Goal: Book appointment/travel/reservation

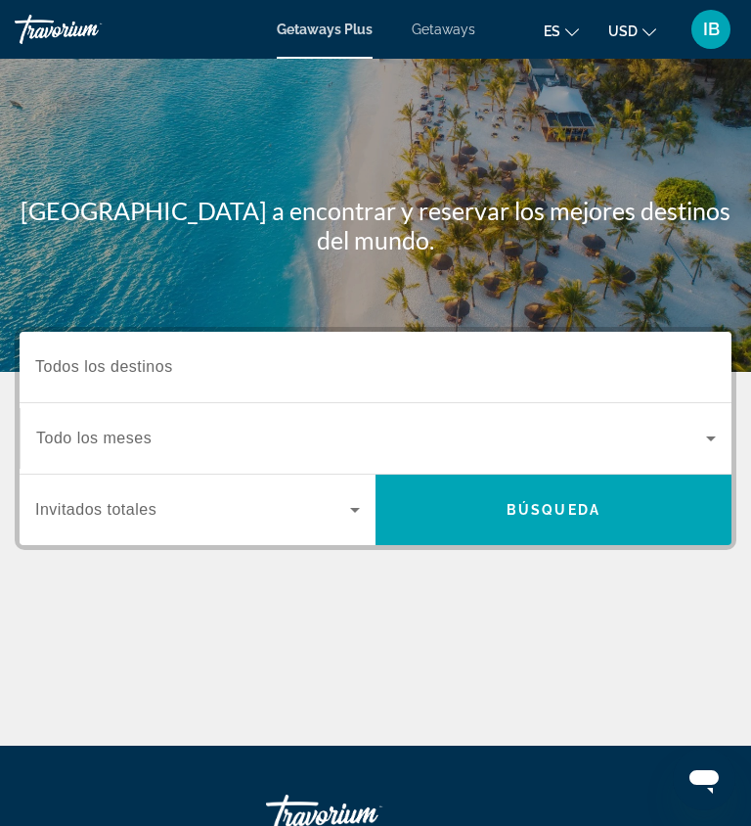
click at [160, 367] on span "Todos los destinos" at bounding box center [104, 366] width 138 height 17
click at [160, 367] on input "Destination Todos los destinos" at bounding box center [375, 367] width 681 height 23
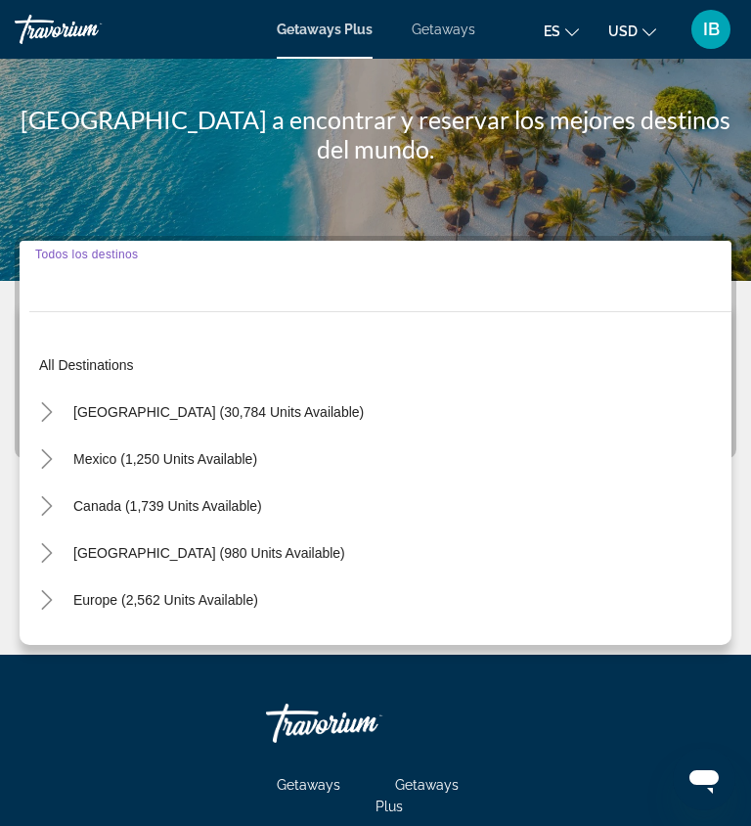
scroll to position [263, 0]
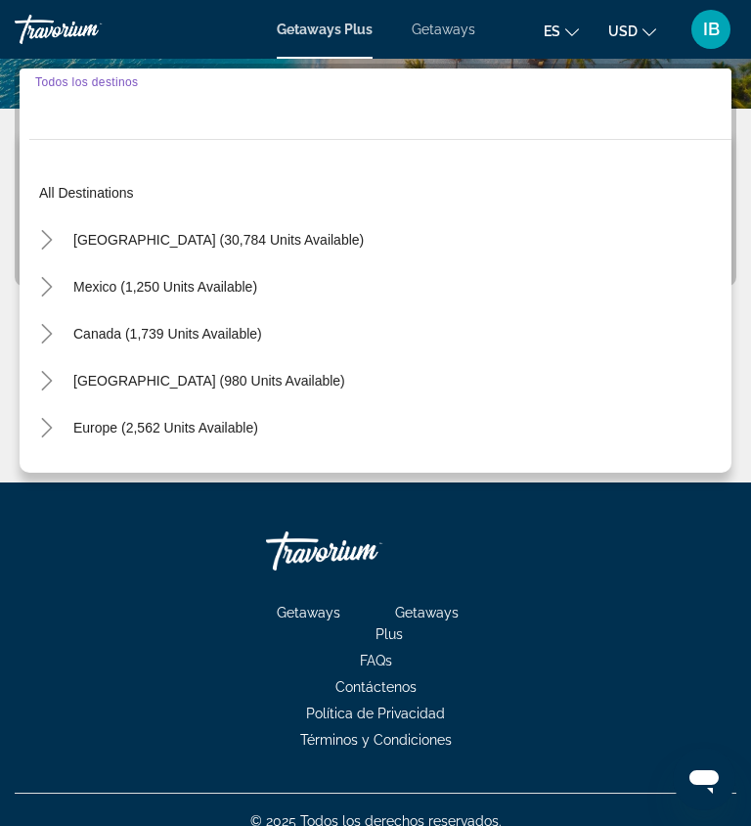
click at [131, 379] on span "[GEOGRAPHIC_DATA] (980 units available)" at bounding box center [209, 381] width 272 height 16
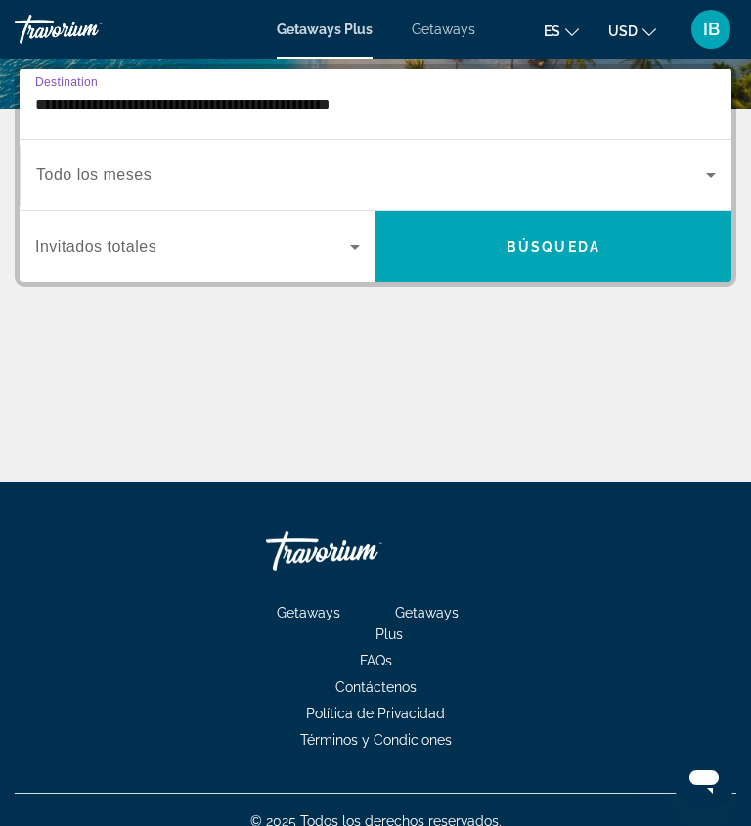
click at [172, 103] on input "**********" at bounding box center [375, 104] width 681 height 23
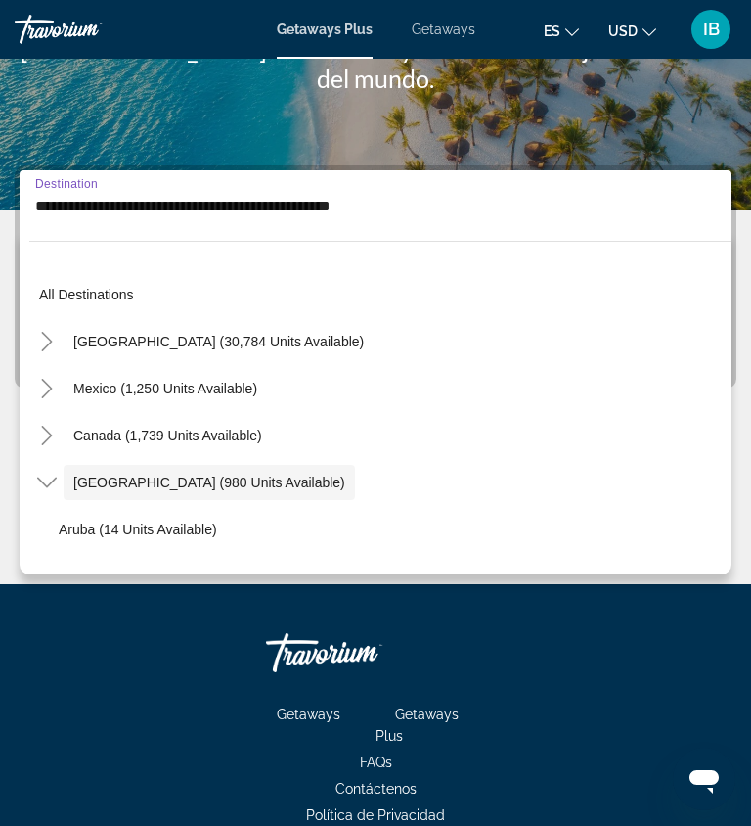
scroll to position [69, 0]
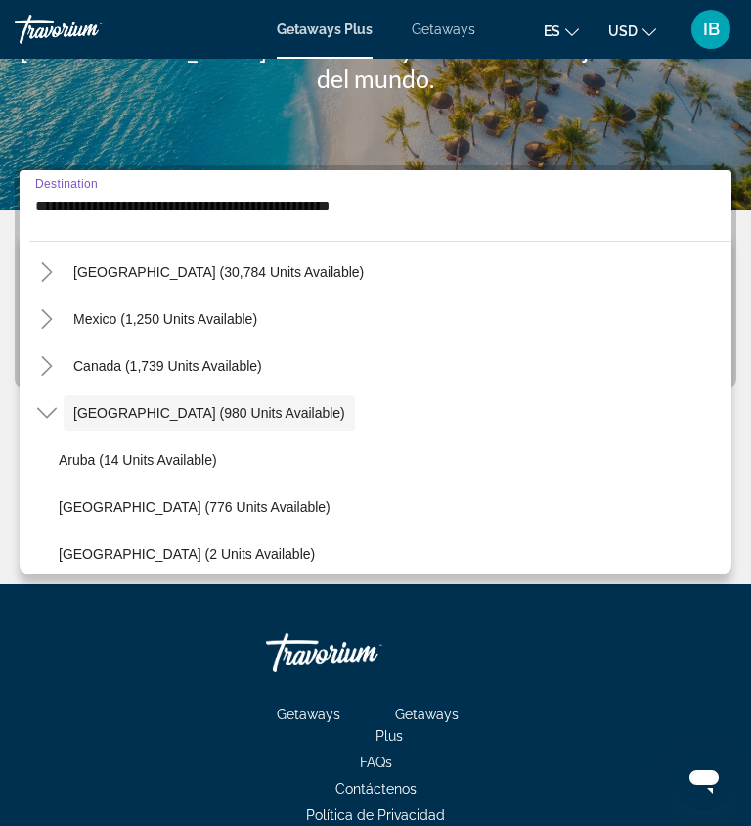
click at [251, 110] on div "Main content" at bounding box center [375, 25] width 751 height 372
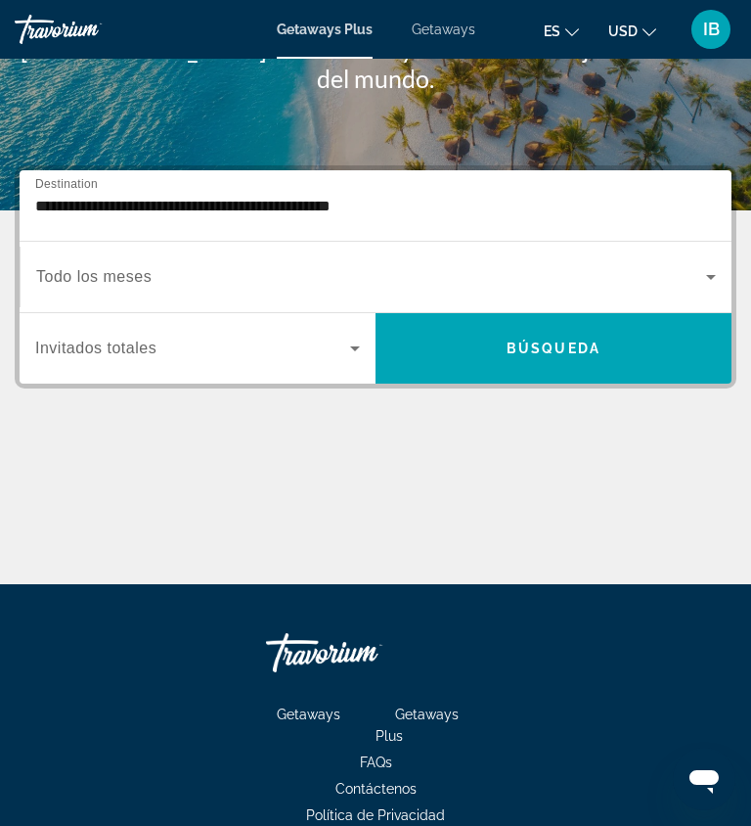
click at [460, 213] on input "**********" at bounding box center [375, 206] width 681 height 23
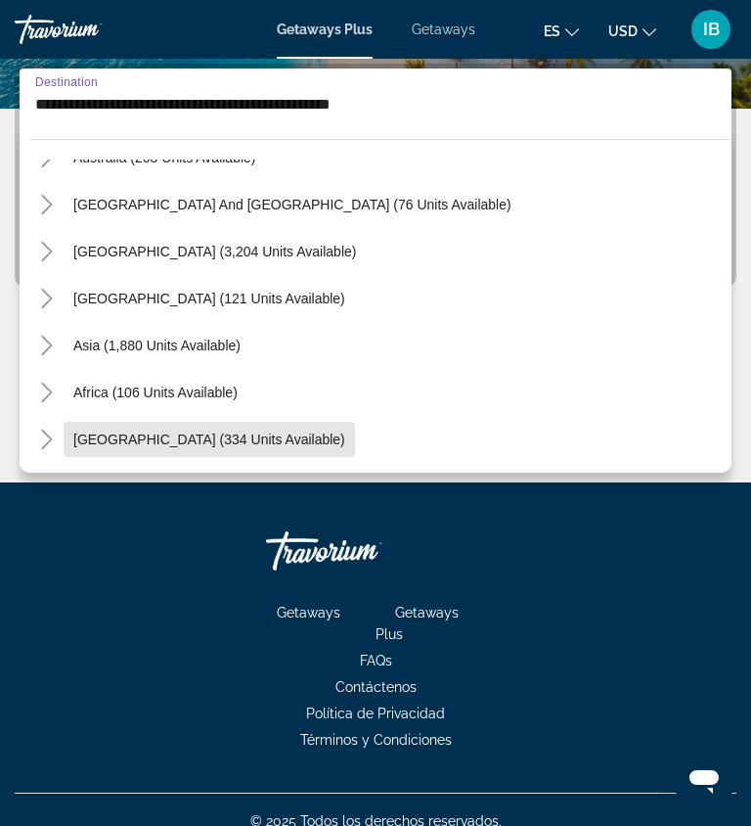
scroll to position [286, 0]
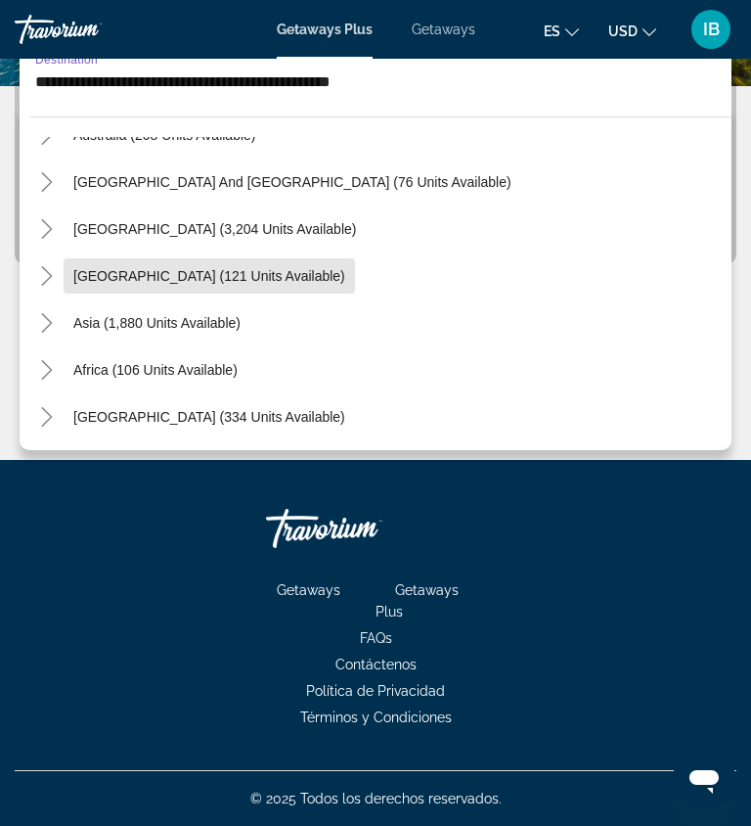
click at [269, 274] on span "[GEOGRAPHIC_DATA] (121 units available)" at bounding box center [209, 276] width 272 height 16
type input "**********"
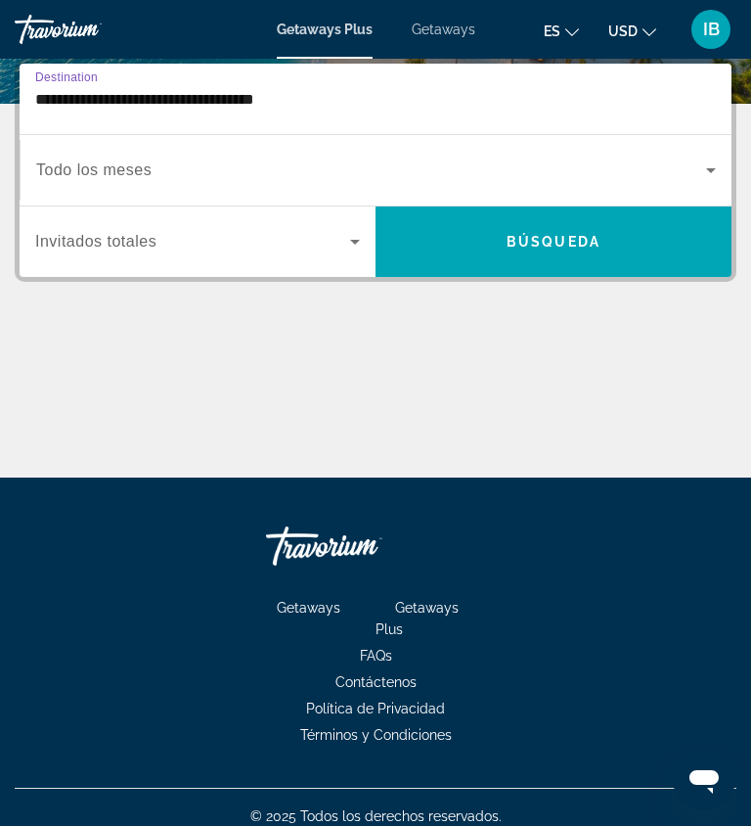
scroll to position [263, 0]
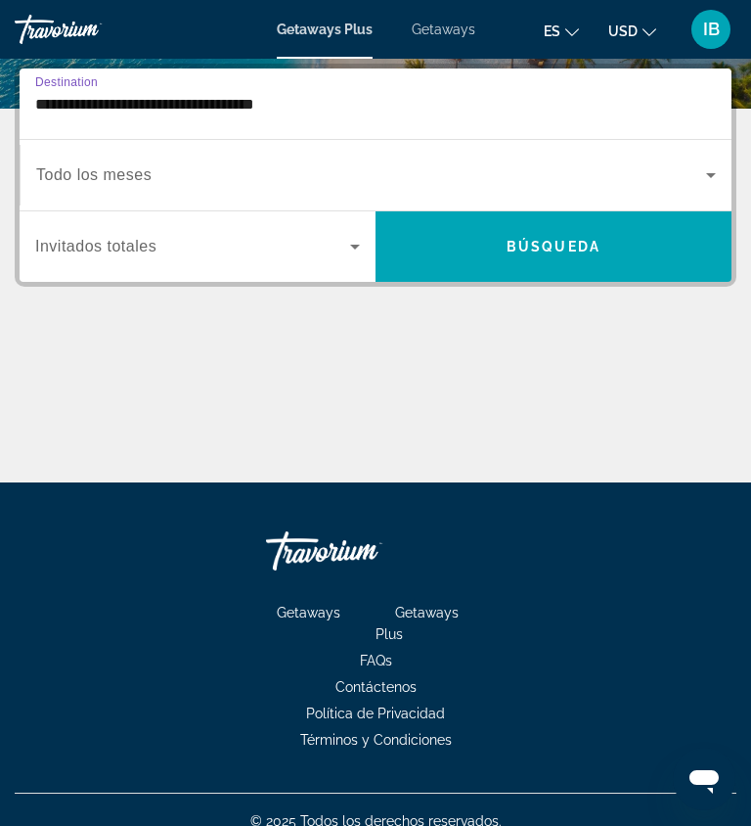
click at [548, 243] on span "Búsqueda" at bounding box center [554, 247] width 94 height 16
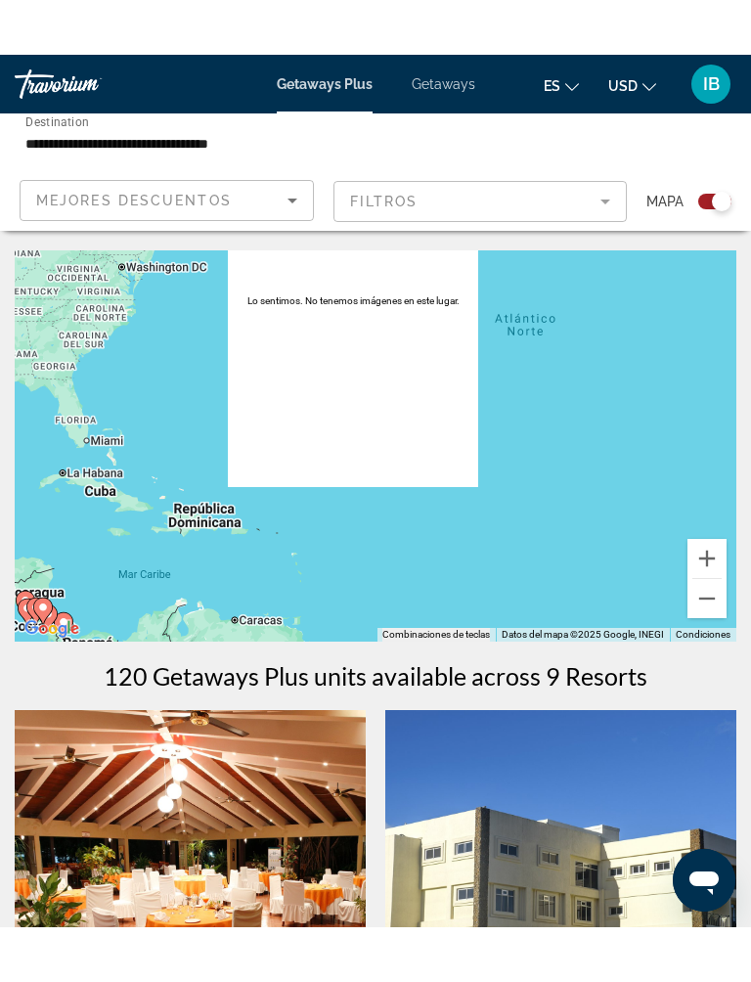
scroll to position [84, 0]
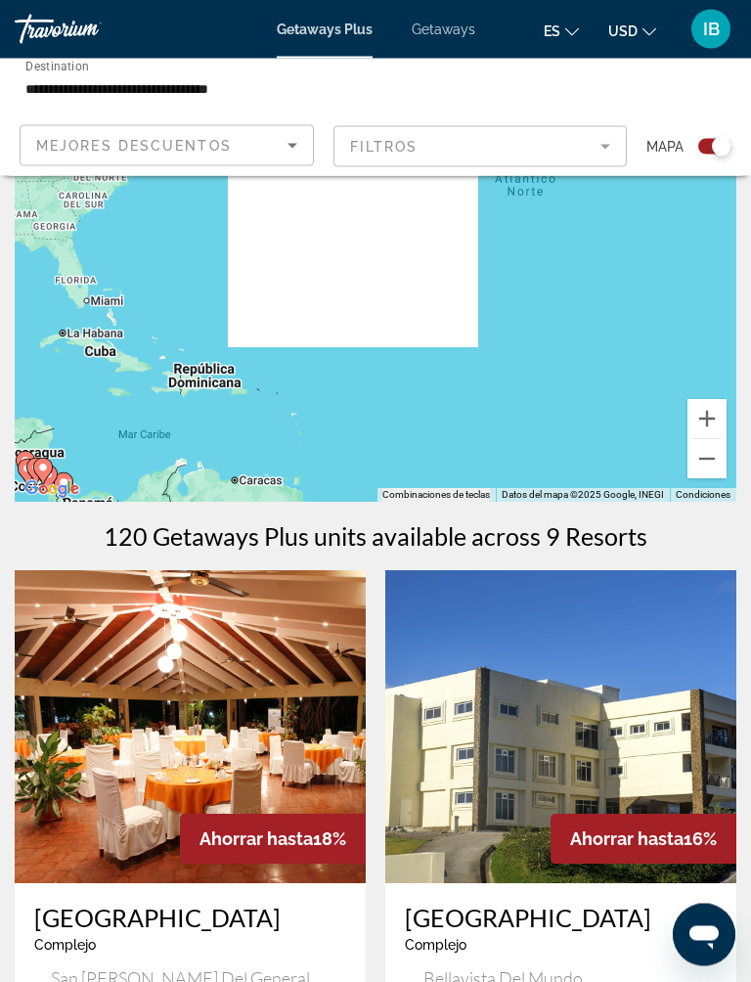
click at [706, 152] on div "Search widget" at bounding box center [715, 147] width 33 height 16
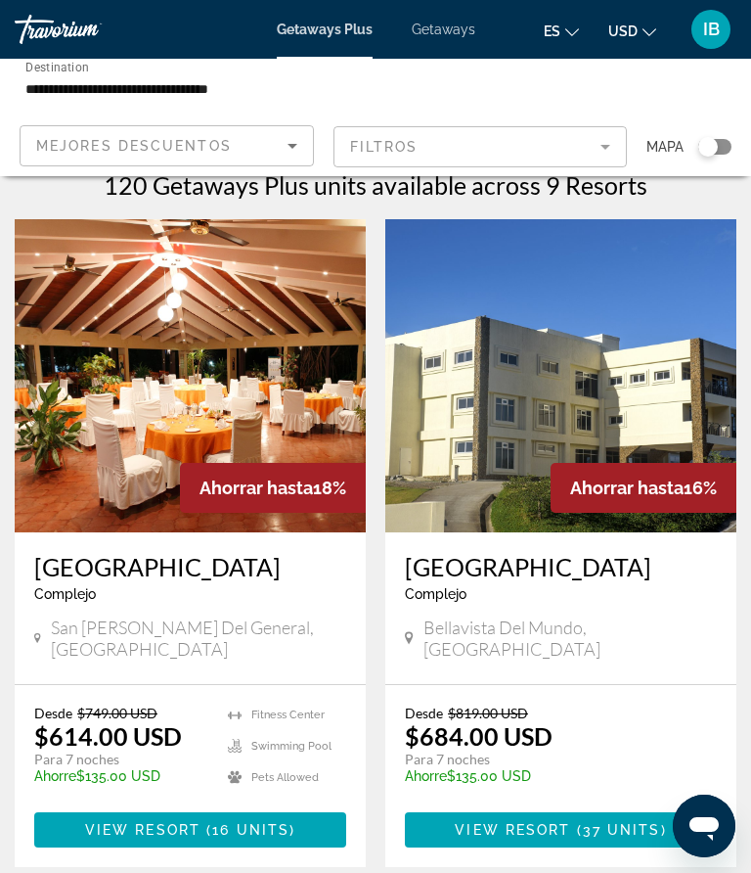
scroll to position [0, 0]
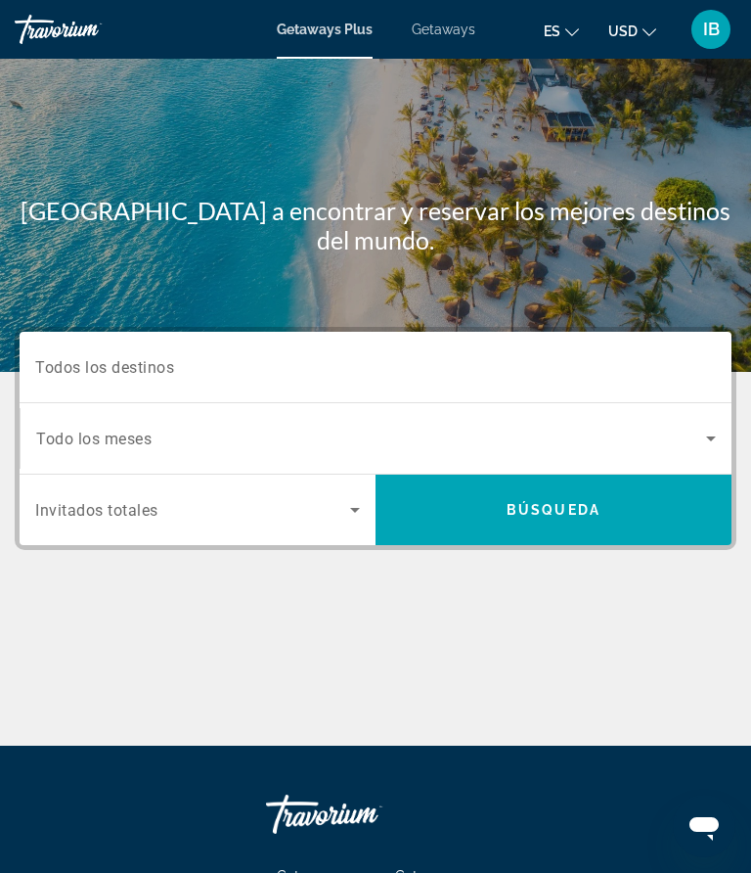
click at [518, 374] on input "Destination Todos los destinos" at bounding box center [375, 367] width 681 height 23
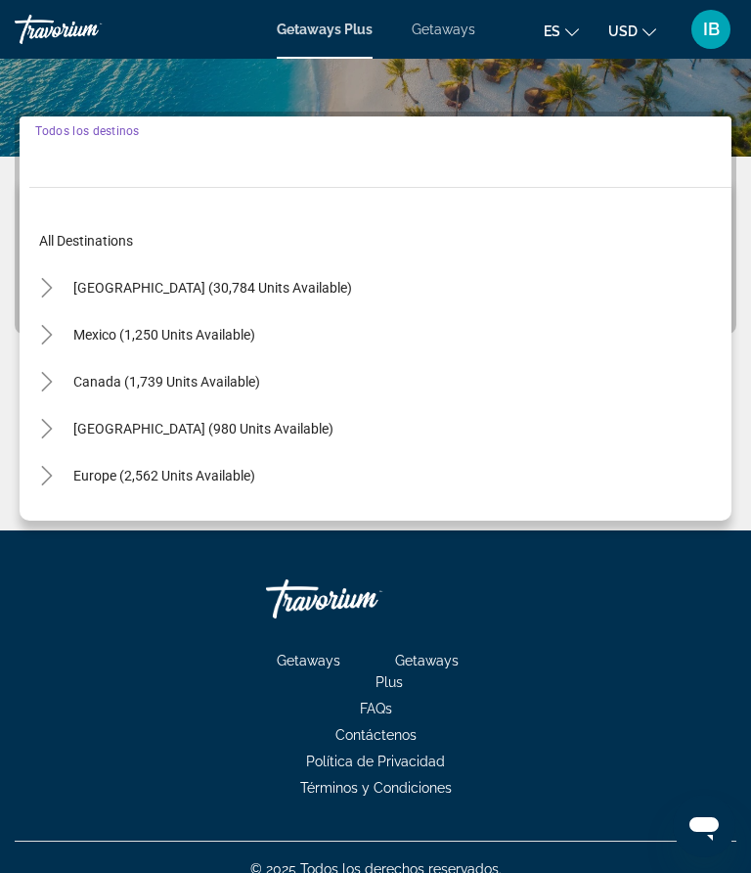
scroll to position [239, 0]
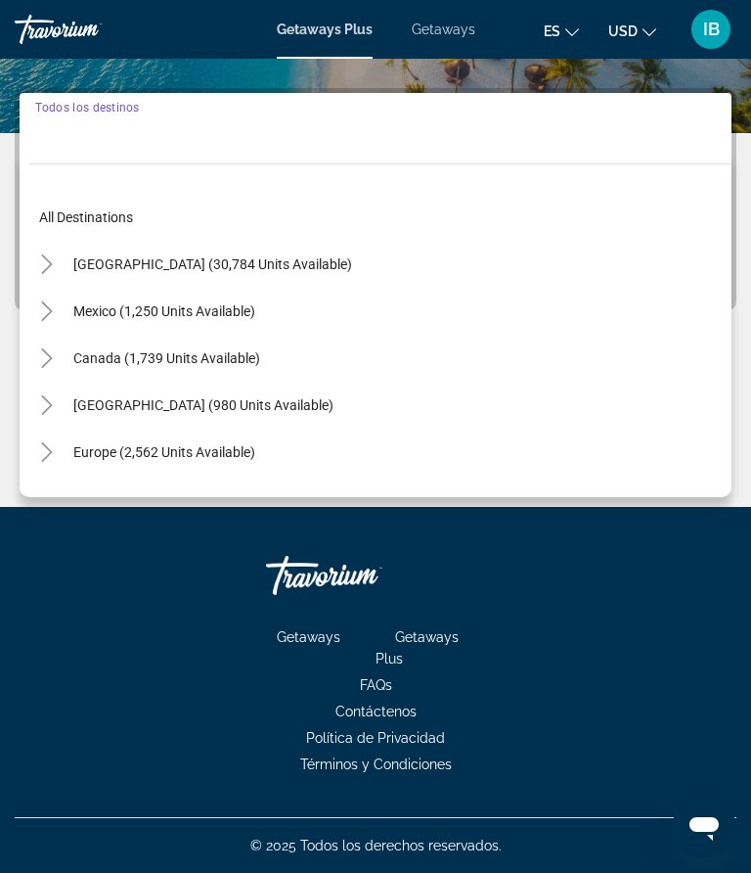
click at [147, 120] on input "Destination Todos los destinos" at bounding box center [375, 128] width 681 height 23
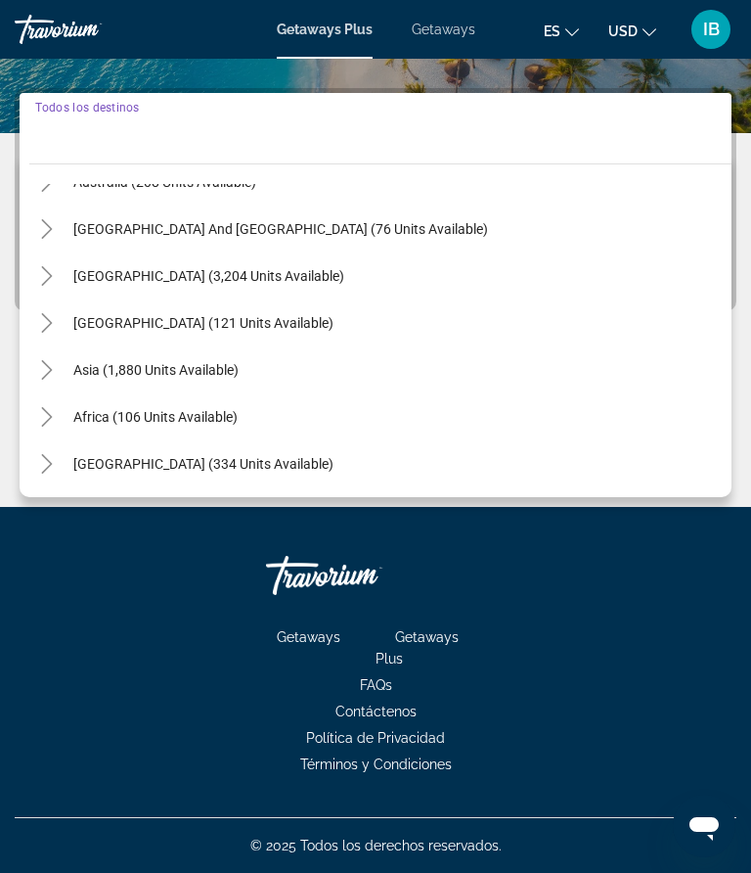
scroll to position [317, 0]
click at [52, 318] on icon "Toggle Central America (121 units available)" at bounding box center [47, 323] width 20 height 20
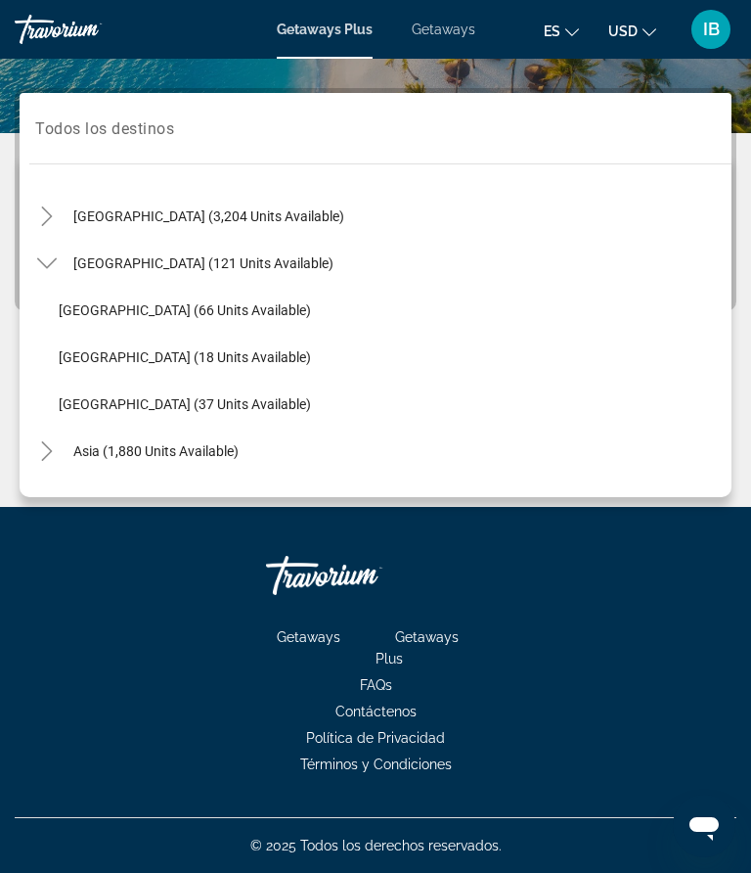
scroll to position [375, 0]
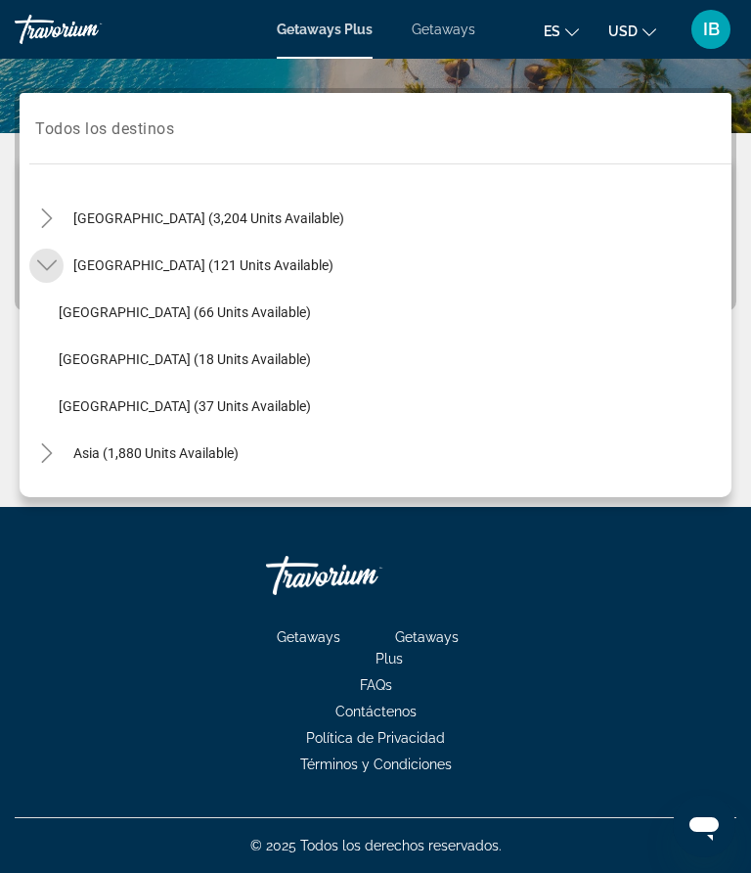
click at [50, 263] on icon "Toggle Central America (121 units available)" at bounding box center [47, 265] width 20 height 20
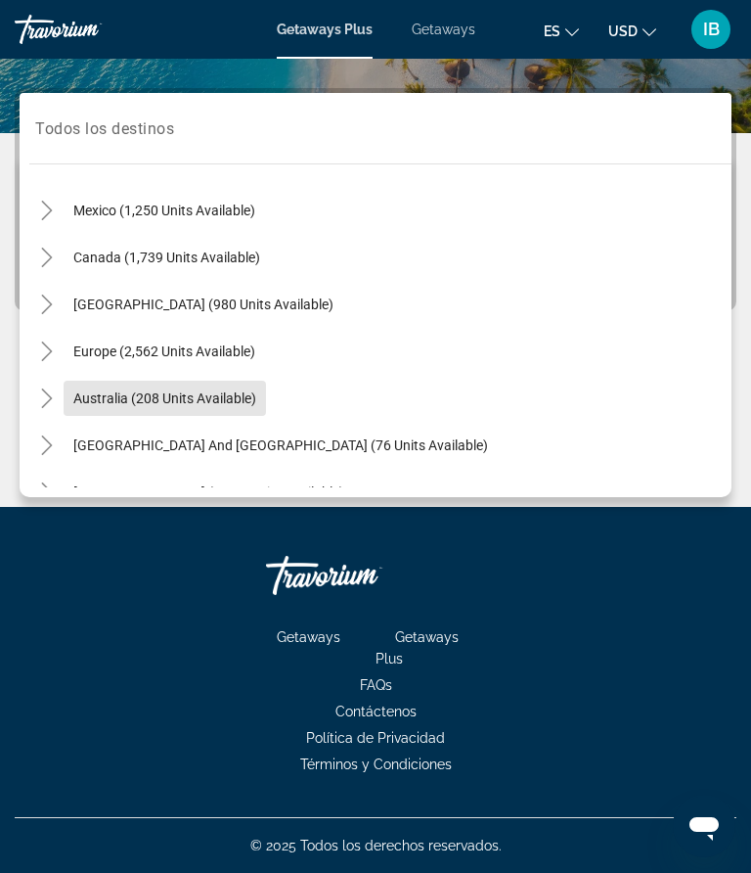
scroll to position [101, 0]
click at [51, 301] on icon "Toggle Caribbean & Atlantic Islands (980 units available)" at bounding box center [47, 304] width 20 height 20
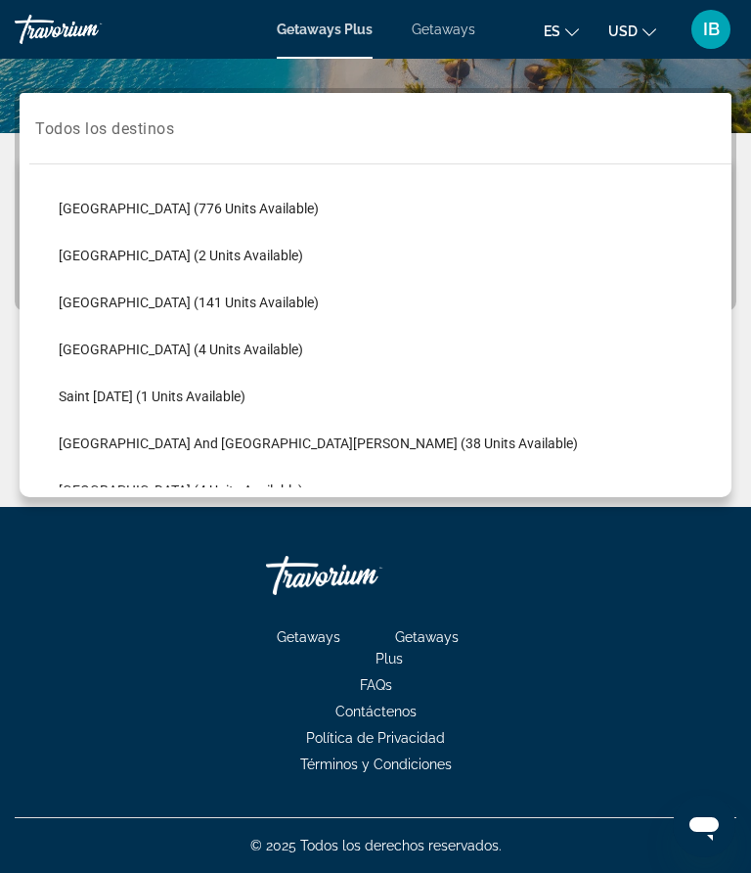
scroll to position [283, 0]
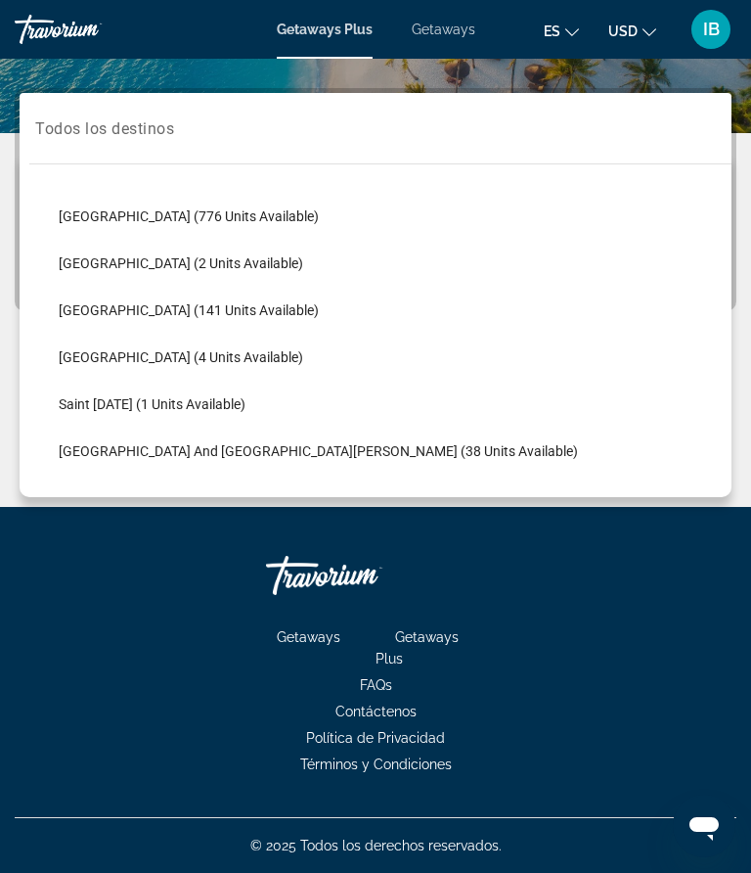
click at [451, 30] on span "Getaways" at bounding box center [444, 30] width 64 height 16
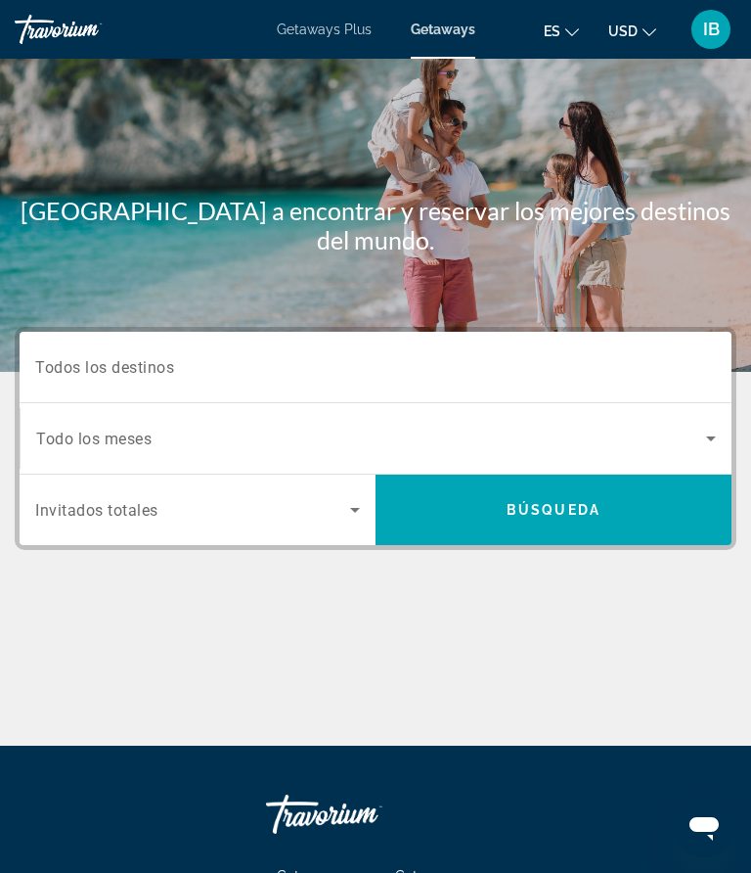
click at [170, 372] on span "Todos los destinos" at bounding box center [104, 366] width 139 height 19
click at [170, 372] on input "Destination Todos los destinos" at bounding box center [375, 367] width 681 height 23
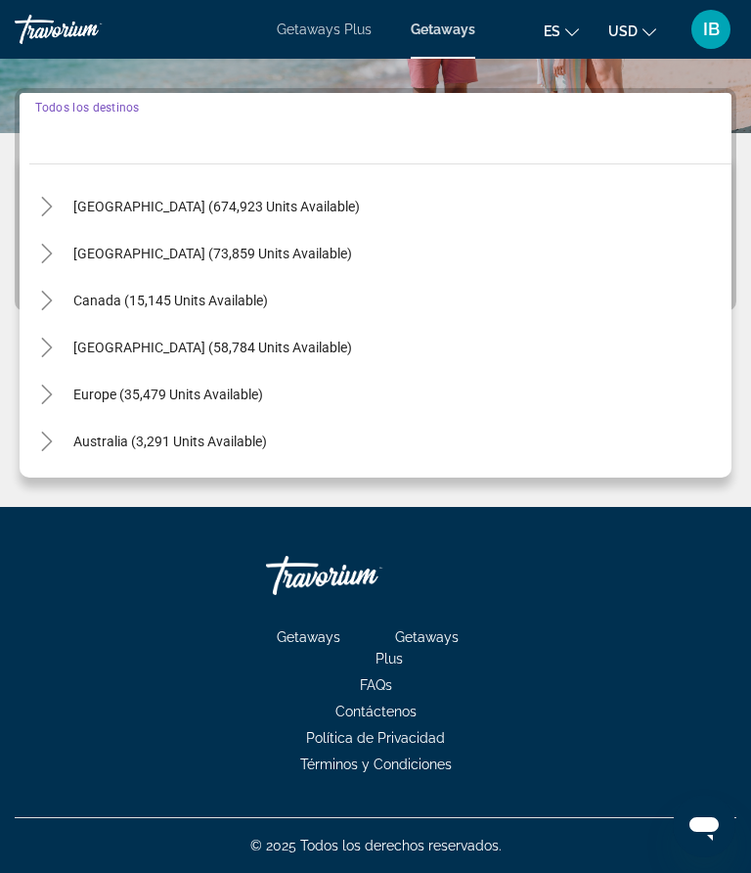
scroll to position [37, 0]
click at [237, 349] on span "[GEOGRAPHIC_DATA] (58,784 units available)" at bounding box center [212, 348] width 279 height 16
type input "**********"
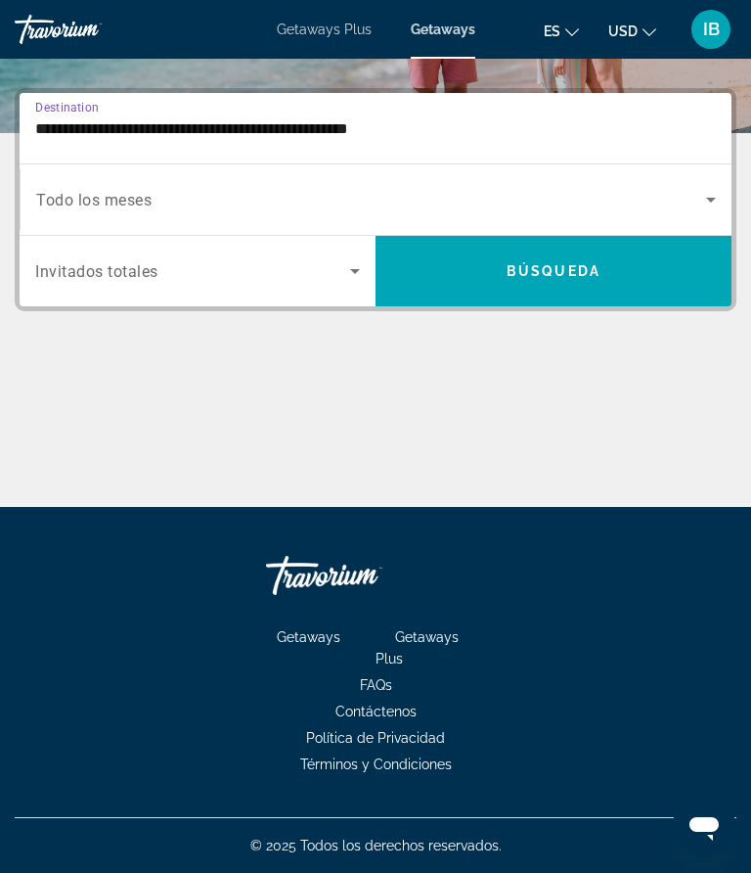
click at [515, 274] on span "Búsqueda" at bounding box center [554, 271] width 94 height 16
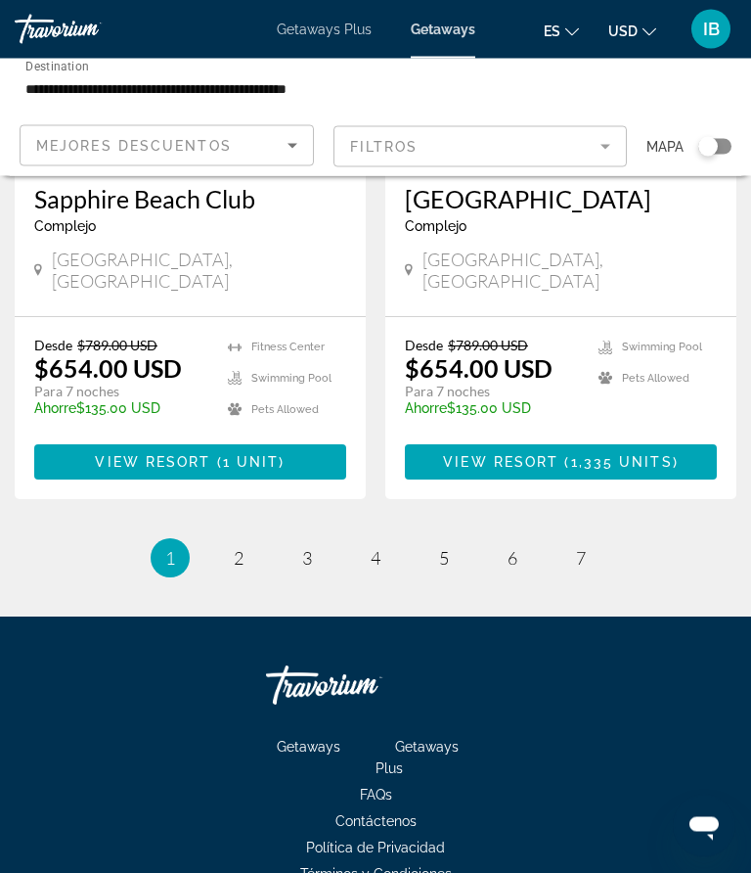
scroll to position [3967, 0]
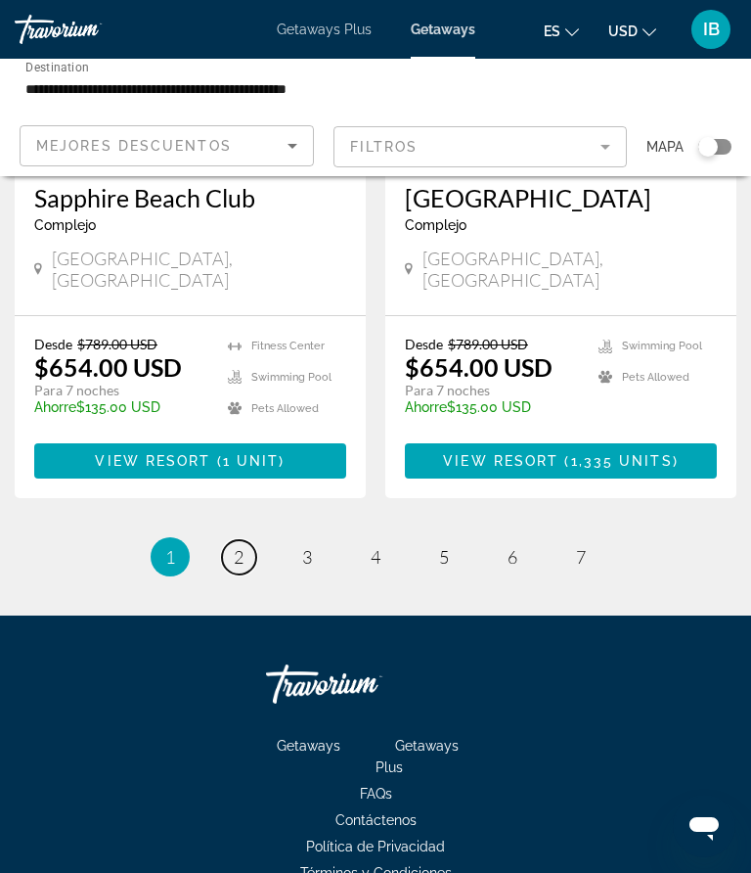
click at [241, 546] on span "2" at bounding box center [239, 557] width 10 height 22
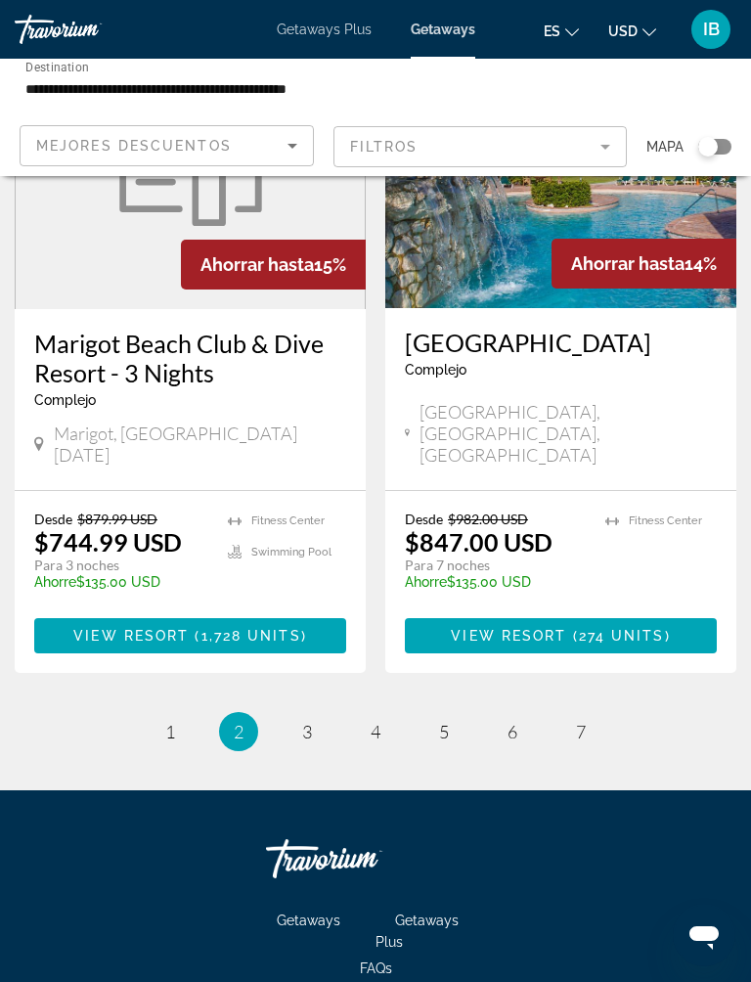
scroll to position [3796, 0]
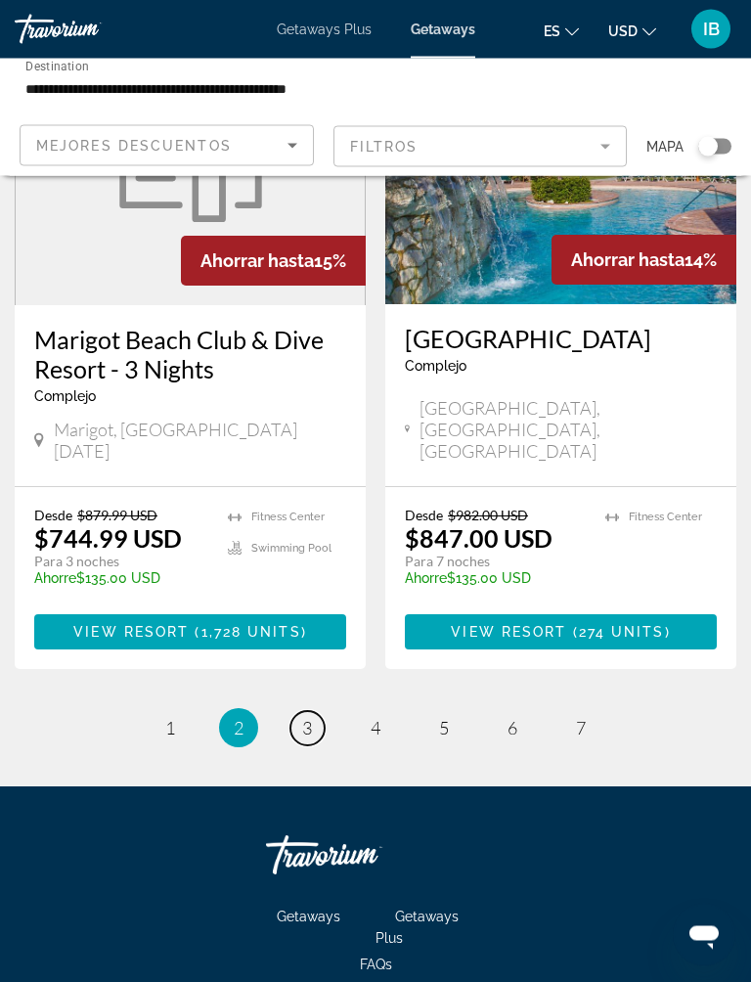
click at [317, 712] on link "page 3" at bounding box center [308, 729] width 34 height 34
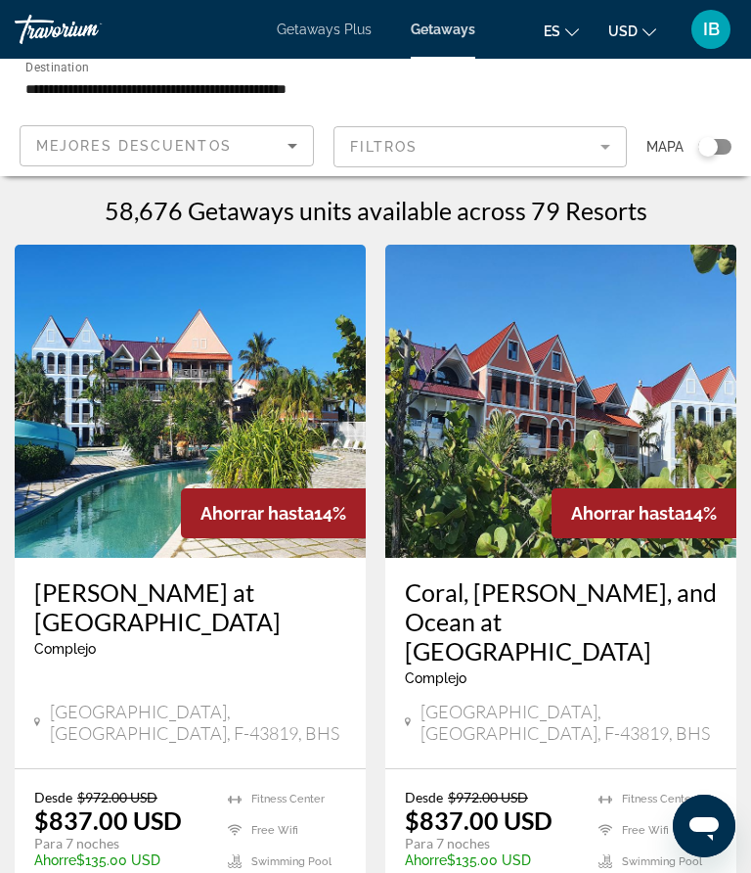
click at [602, 147] on mat-form-field "Filtros" at bounding box center [481, 146] width 294 height 41
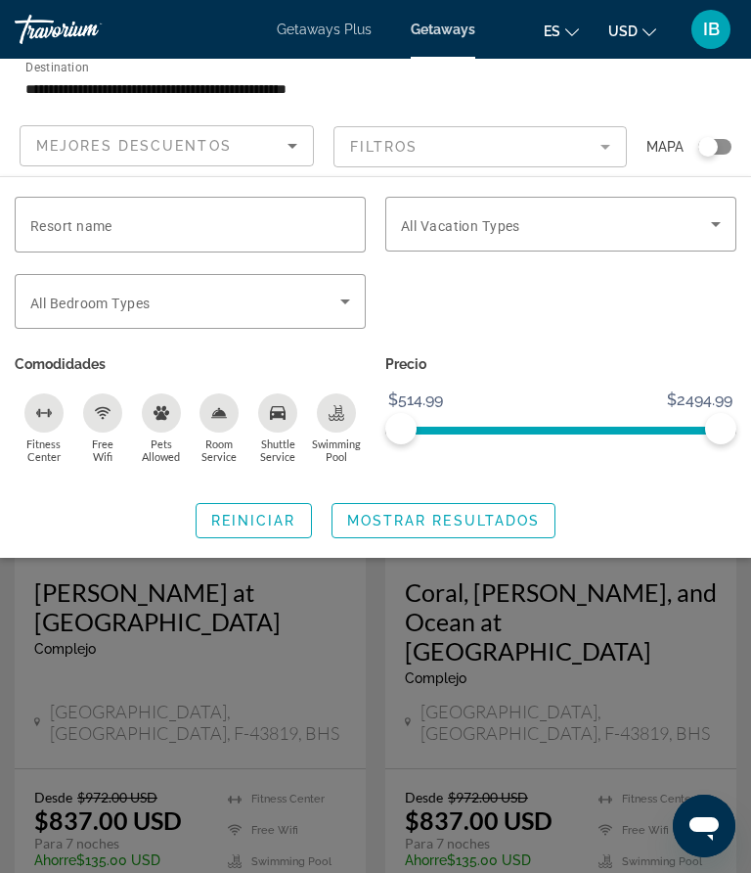
click at [172, 215] on input "Resort name" at bounding box center [190, 224] width 320 height 23
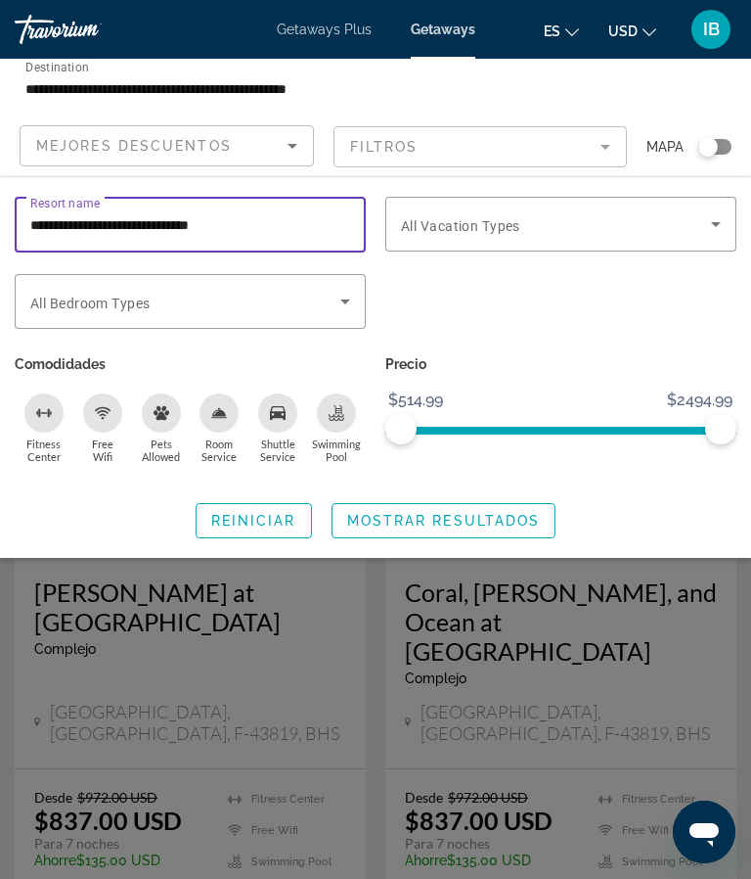
type input "**********"
click at [496, 521] on span "Mostrar resultados" at bounding box center [444, 521] width 194 height 16
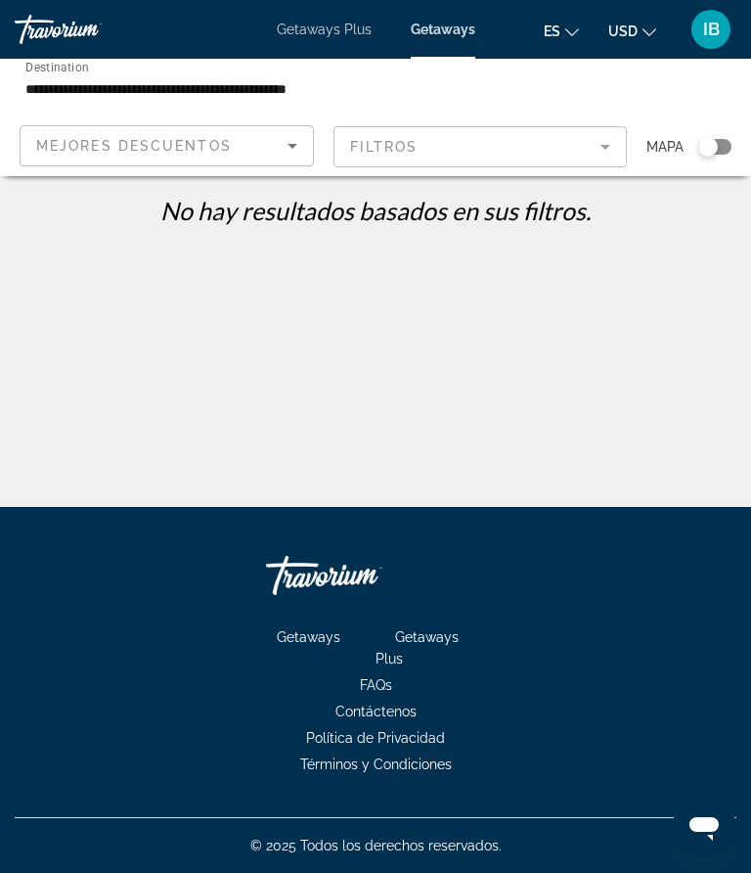
click at [298, 156] on icon "Sort by" at bounding box center [292, 145] width 23 height 23
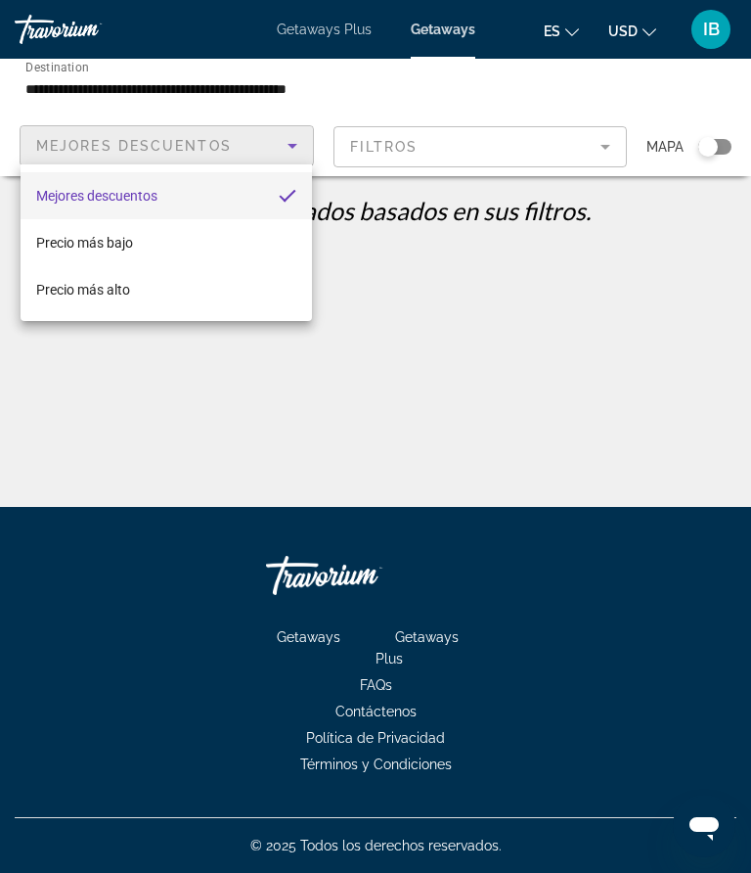
click at [721, 149] on div at bounding box center [375, 436] width 751 height 873
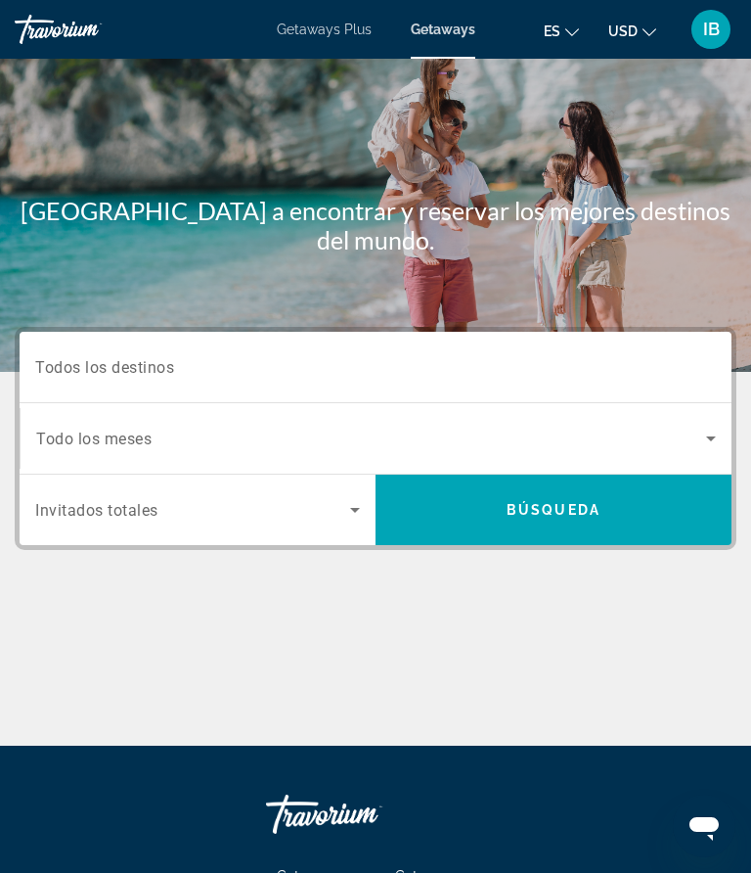
click at [630, 350] on div "Search widget" at bounding box center [375, 368] width 681 height 56
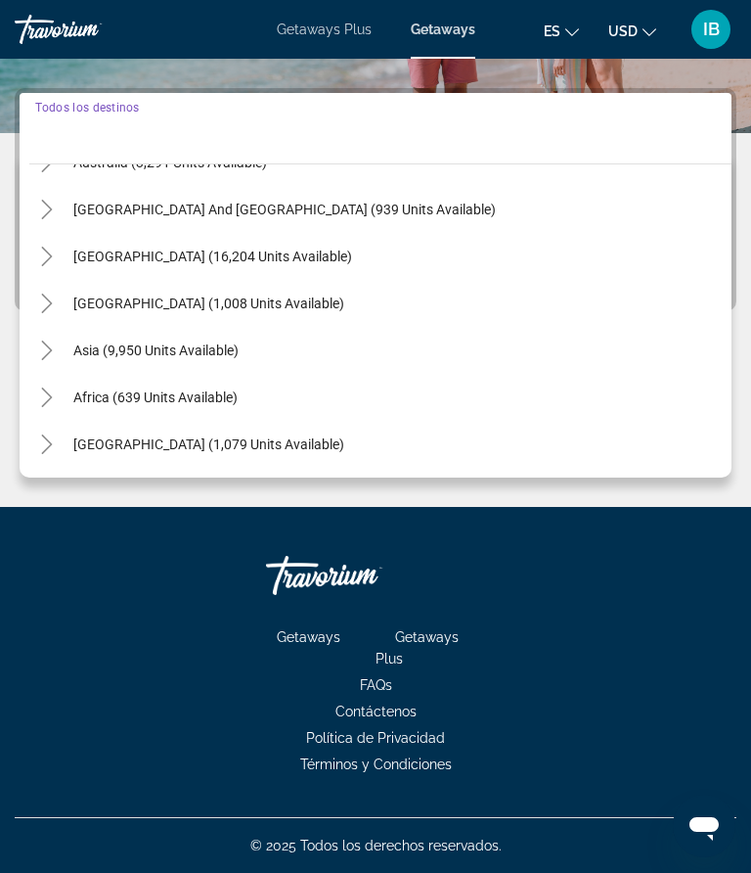
scroll to position [317, 0]
click at [167, 303] on span "[GEOGRAPHIC_DATA] (1,008 units available)" at bounding box center [208, 303] width 271 height 16
type input "**********"
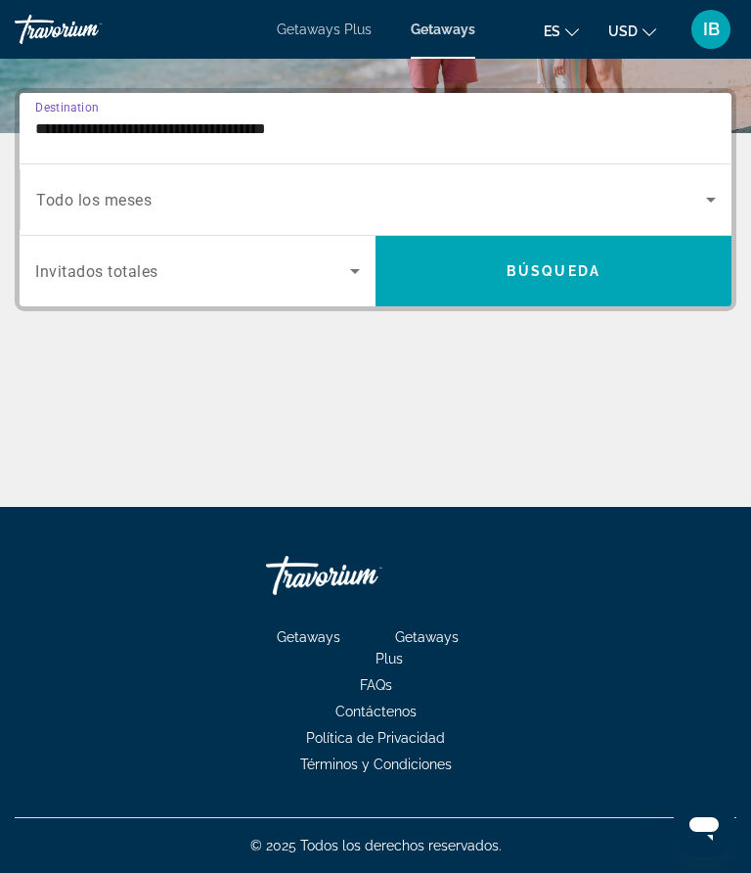
click at [682, 195] on span "Search widget" at bounding box center [371, 199] width 670 height 23
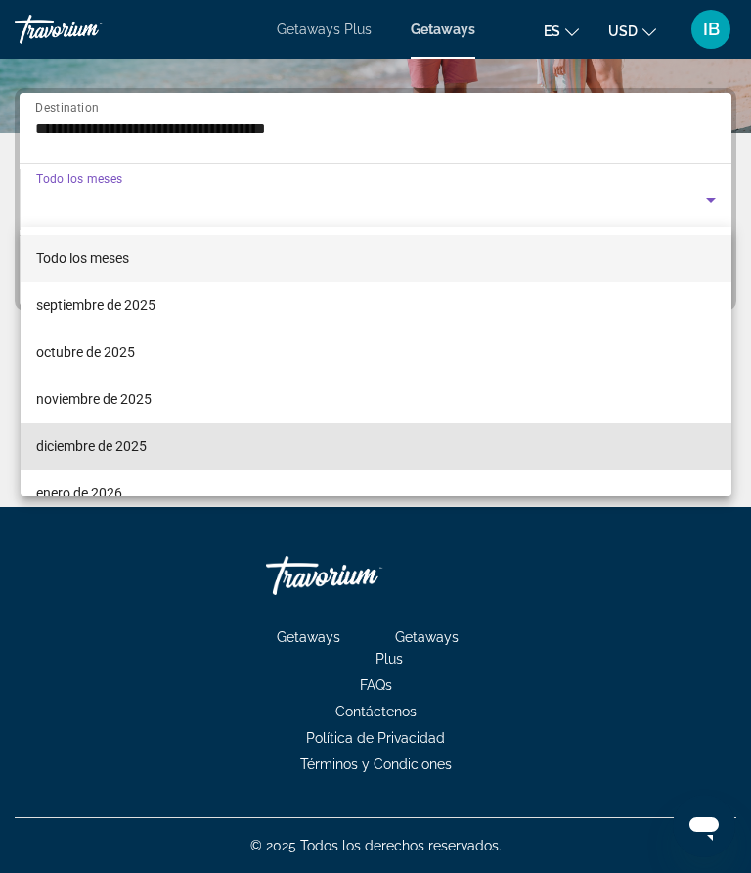
click at [128, 442] on span "diciembre de 2025" at bounding box center [91, 445] width 111 height 23
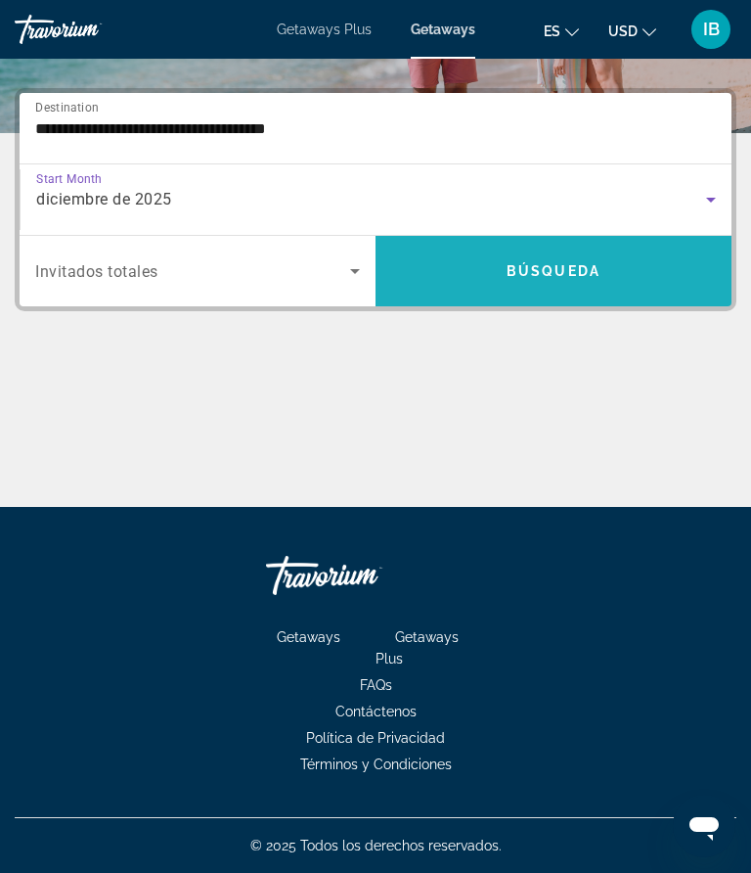
click at [562, 270] on span "Búsqueda" at bounding box center [554, 271] width 94 height 16
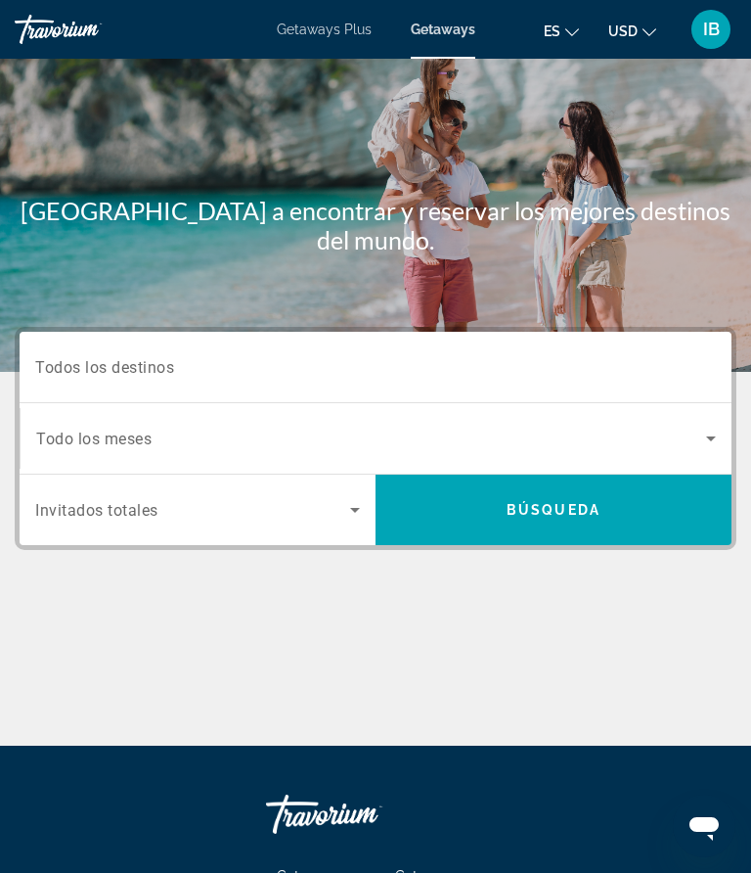
click at [323, 25] on span "Getaways Plus" at bounding box center [324, 30] width 95 height 16
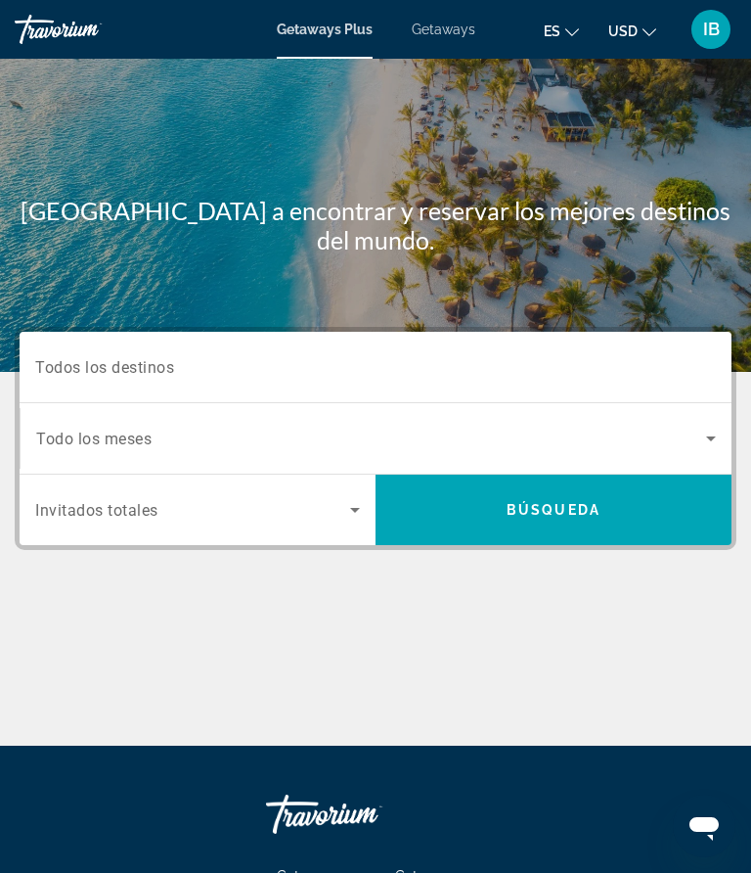
click at [168, 371] on span "Todos los destinos" at bounding box center [104, 366] width 139 height 19
click at [168, 371] on input "Destination Todos los destinos" at bounding box center [375, 367] width 681 height 23
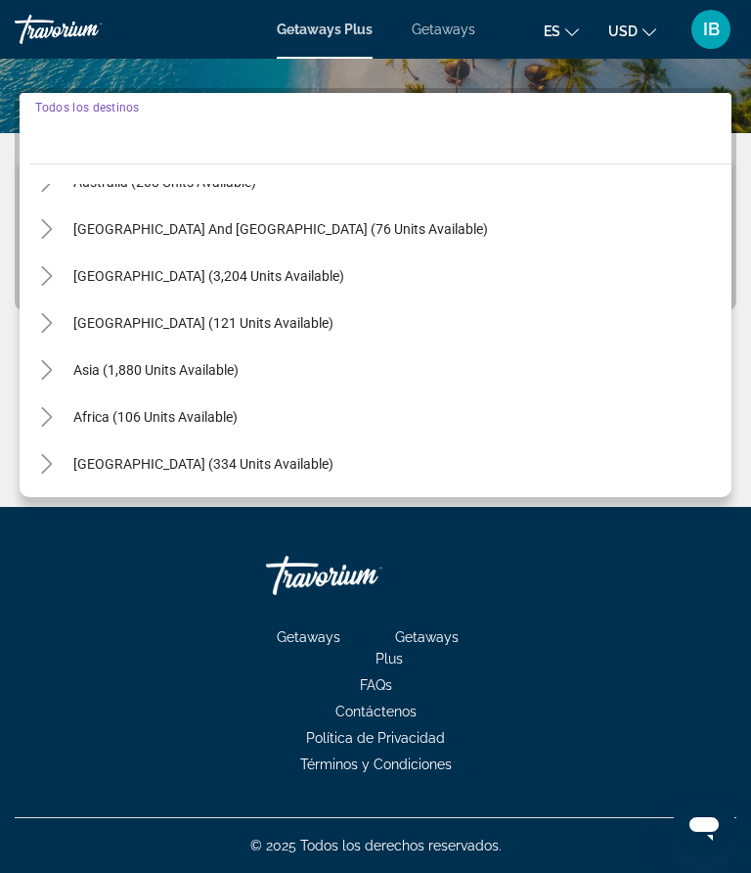
scroll to position [317, 0]
click at [218, 316] on span "[GEOGRAPHIC_DATA] (121 units available)" at bounding box center [203, 323] width 260 height 16
type input "**********"
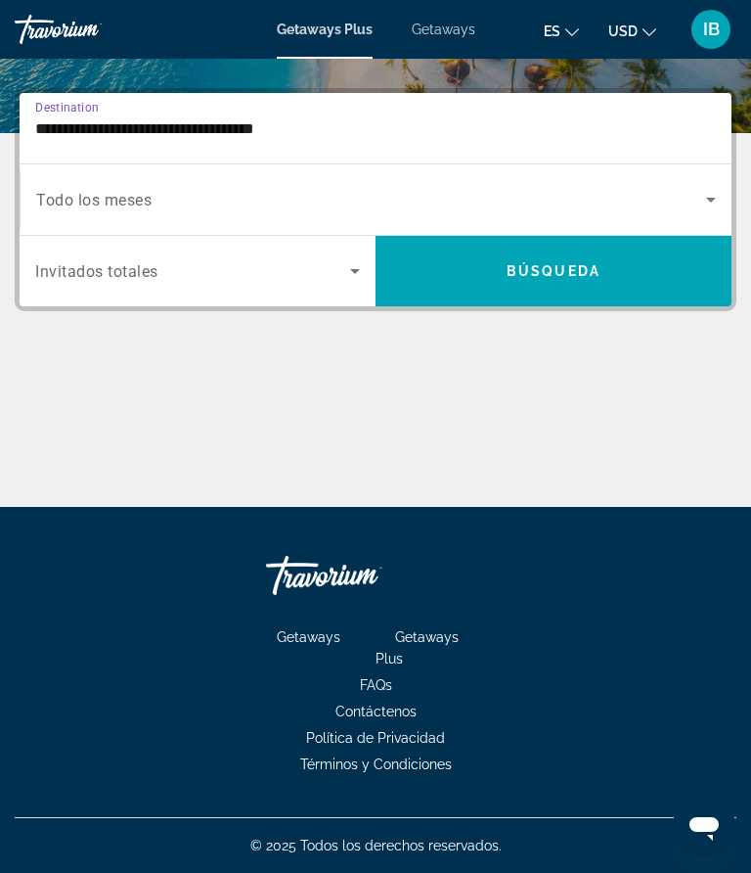
click at [292, 197] on span "Search widget" at bounding box center [371, 199] width 670 height 23
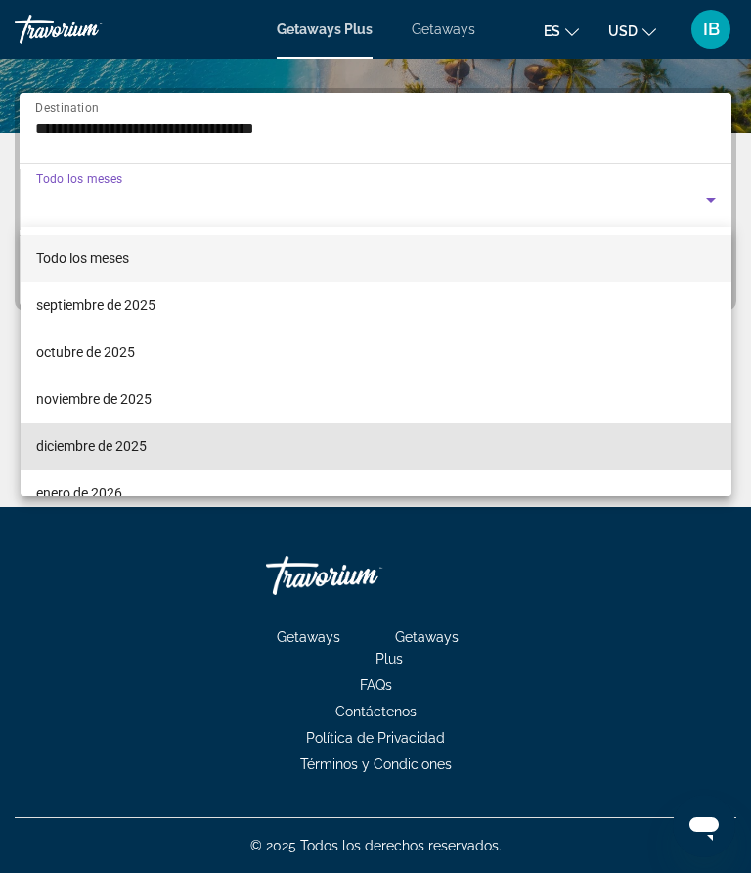
click at [136, 439] on span "diciembre de 2025" at bounding box center [91, 445] width 111 height 23
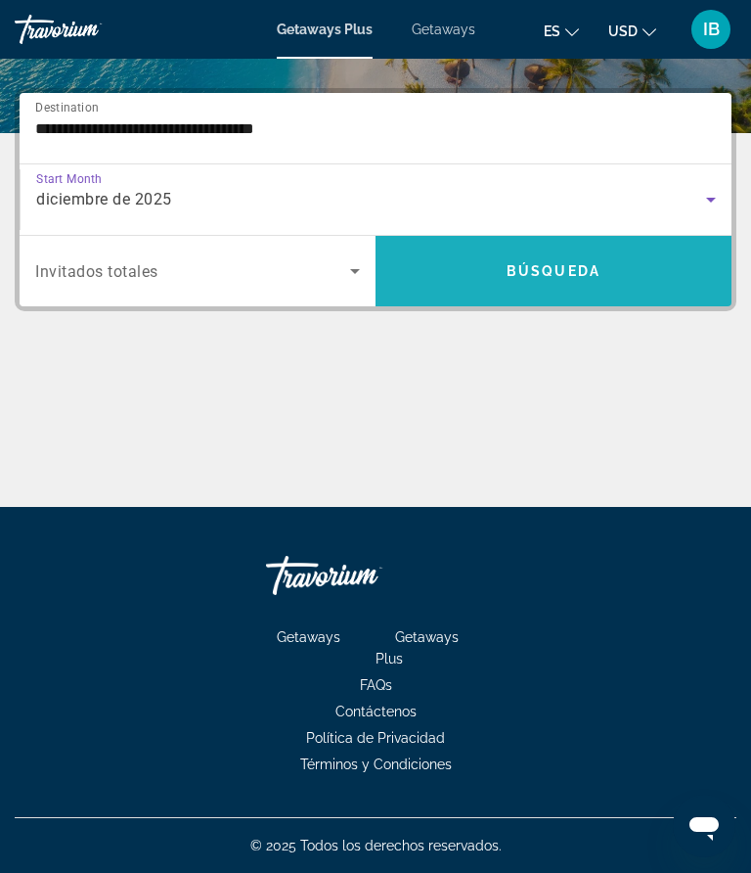
click at [545, 269] on span "Búsqueda" at bounding box center [554, 271] width 94 height 16
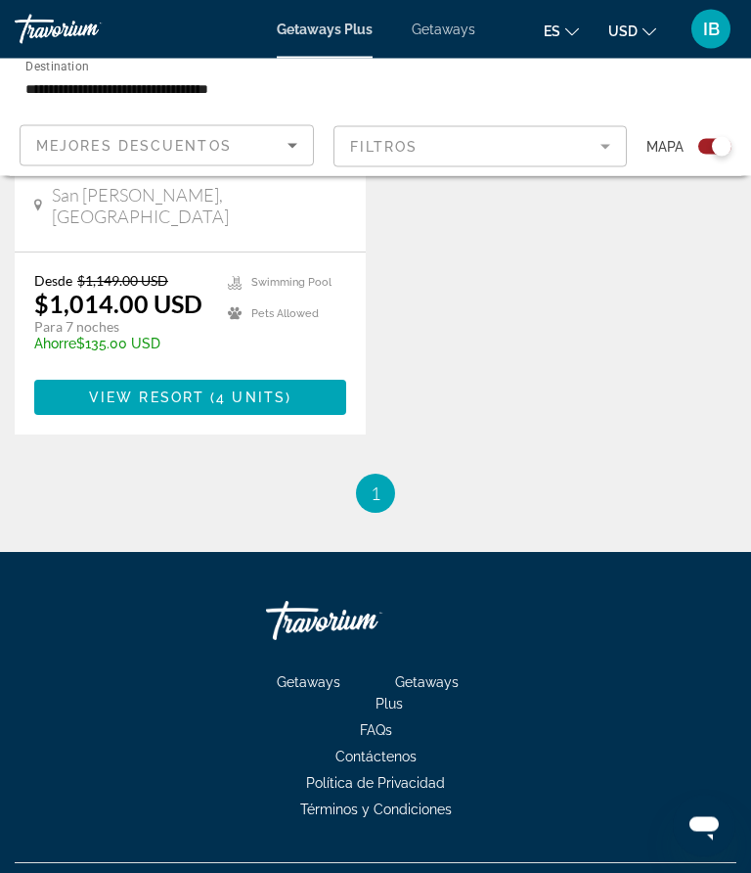
scroll to position [2282, 0]
